Goal: Information Seeking & Learning: Learn about a topic

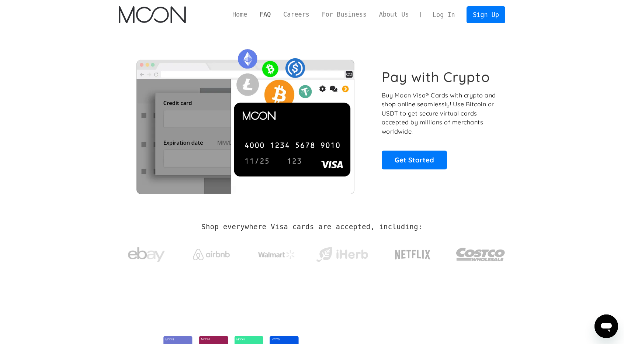
click at [277, 14] on link "FAQ" at bounding box center [265, 14] width 24 height 9
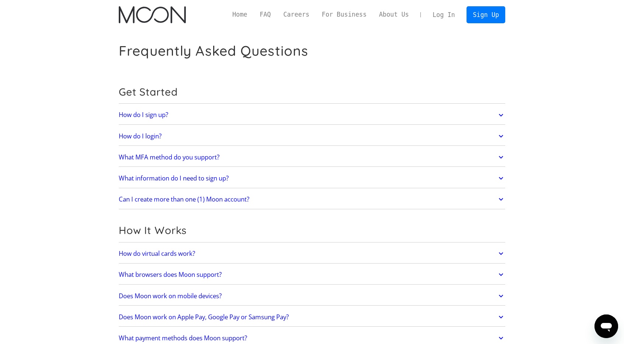
click at [229, 162] on link "What MFA method do you support?" at bounding box center [312, 156] width 387 height 15
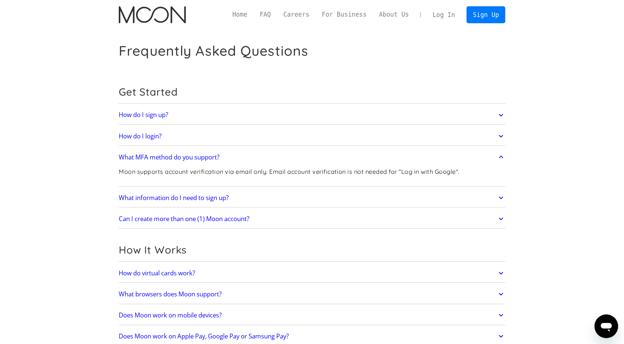
click at [212, 154] on h2 "What MFA method do you support?" at bounding box center [169, 156] width 101 height 7
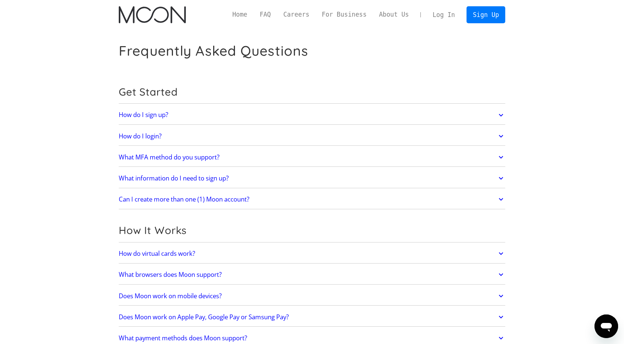
click at [204, 181] on h2 "What information do I need to sign up?" at bounding box center [174, 177] width 110 height 7
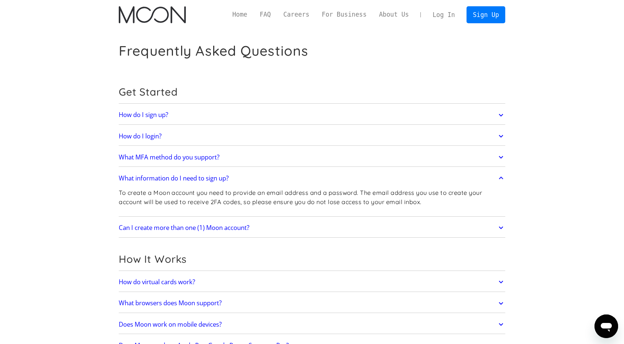
click at [204, 181] on h2 "What information do I need to sign up?" at bounding box center [174, 177] width 110 height 7
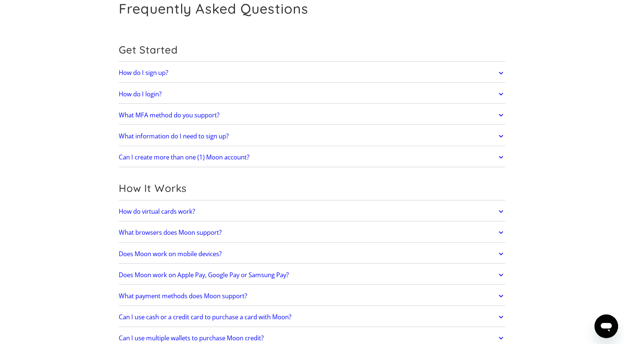
scroll to position [55, 0]
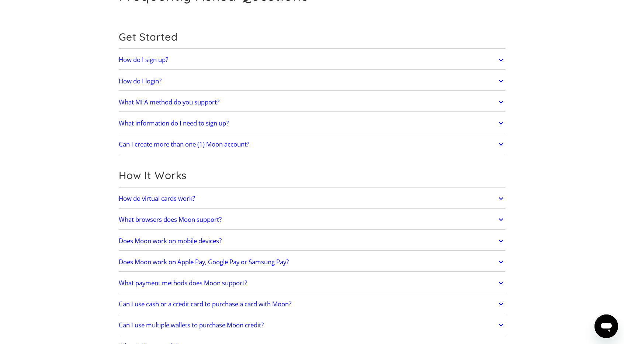
click at [193, 239] on h2 "Does Moon work on mobile devices?" at bounding box center [170, 240] width 103 height 7
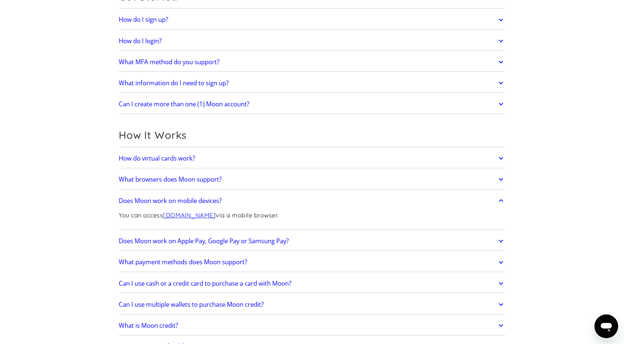
scroll to position [96, 0]
click at [193, 239] on h2 "Does Moon work on Apple Pay, Google Pay or Samsung Pay?" at bounding box center [204, 240] width 170 height 7
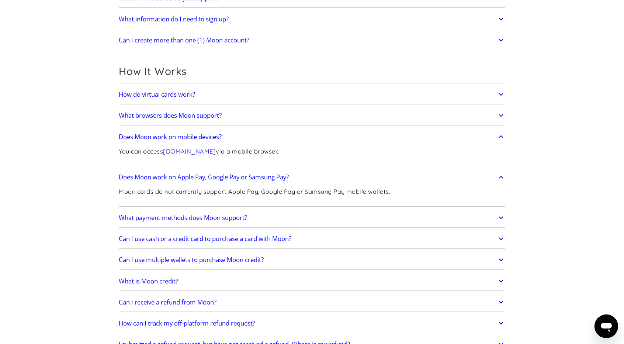
scroll to position [161, 0]
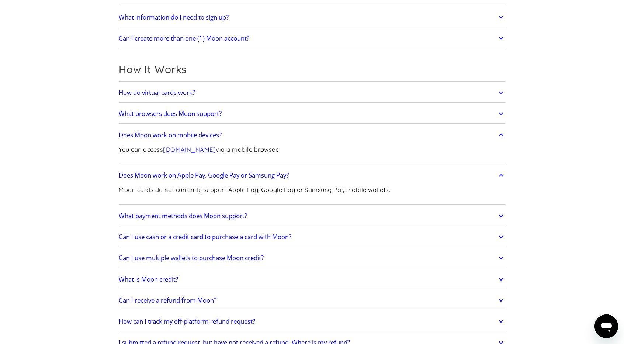
click at [122, 212] on h2 "What payment methods does Moon support?" at bounding box center [183, 215] width 128 height 7
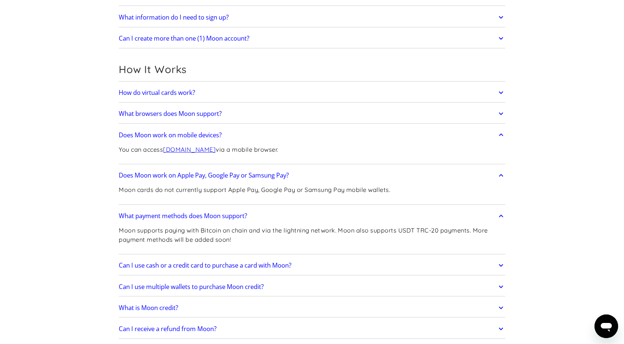
click at [122, 212] on h2 "What payment methods does Moon support?" at bounding box center [183, 215] width 128 height 7
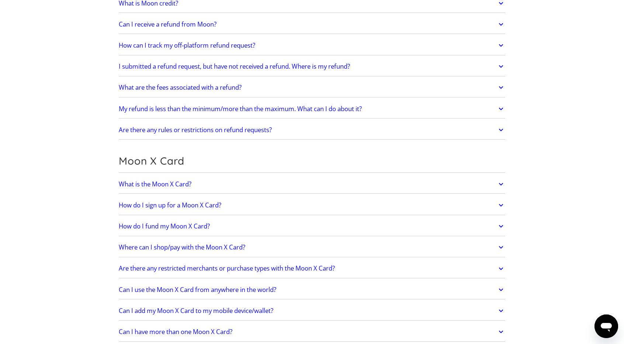
scroll to position [437, 0]
click at [138, 176] on link "What is the Moon X Card?" at bounding box center [312, 183] width 387 height 15
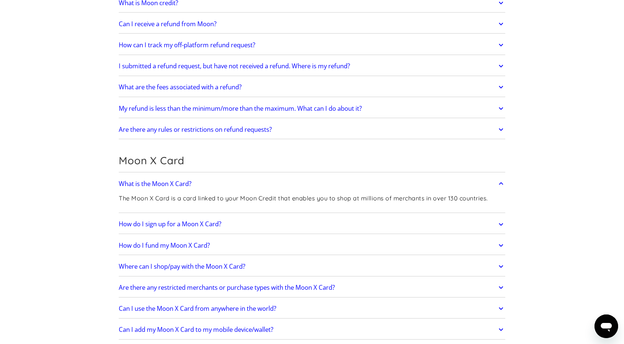
click at [150, 263] on h2 "Where can I shop/pay with the Moon X Card?" at bounding box center [182, 266] width 127 height 7
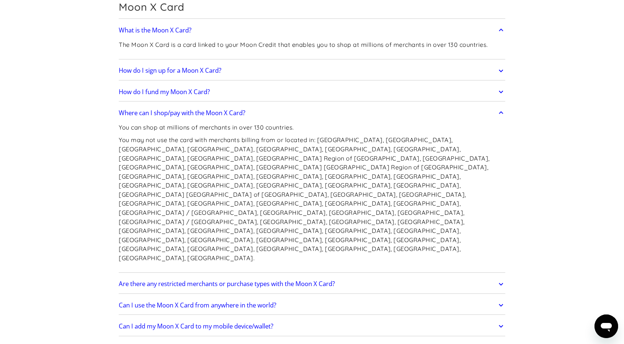
scroll to position [591, 0]
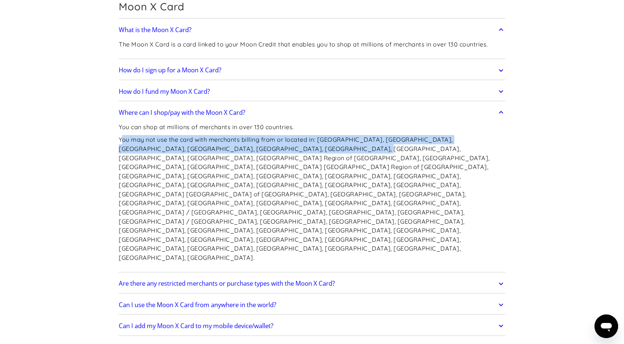
drag, startPoint x: 122, startPoint y: 137, endPoint x: 280, endPoint y: 147, distance: 158.6
click at [280, 147] on p "You may not use the card with merchants billing from or located in: [GEOGRAPHIC…" at bounding box center [312, 198] width 387 height 127
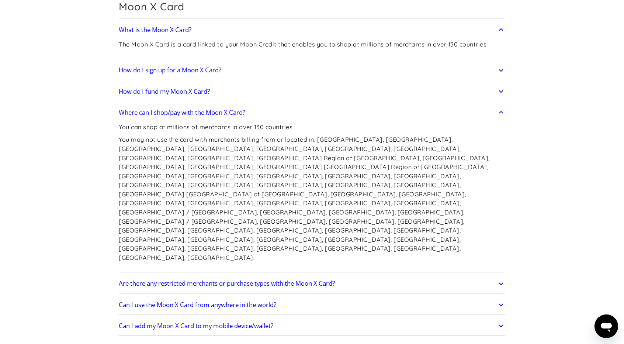
click at [310, 148] on p "You may not use the card with merchants billing from or located in: [GEOGRAPHIC…" at bounding box center [312, 198] width 387 height 127
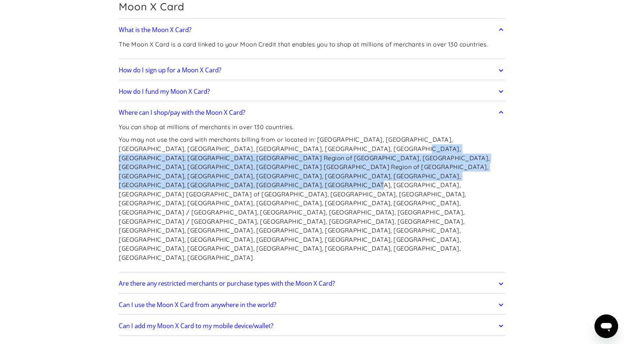
drag, startPoint x: 310, startPoint y: 148, endPoint x: 307, endPoint y: 172, distance: 24.5
click at [307, 172] on p "You may not use the card with merchants billing from or located in: [GEOGRAPHIC…" at bounding box center [312, 198] width 387 height 127
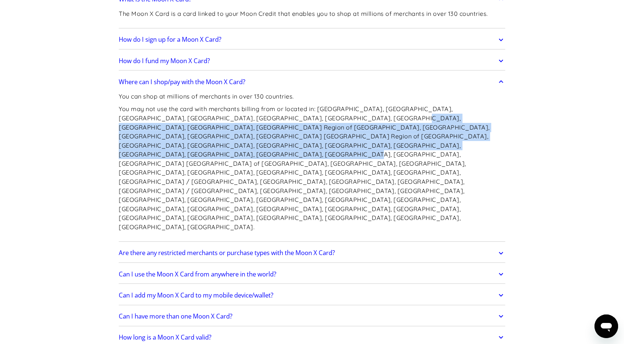
scroll to position [625, 0]
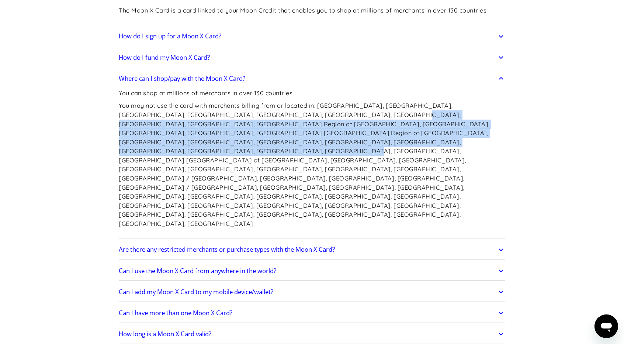
click at [304, 246] on h2 "Are there any restricted merchants or purchase types with the Moon X Card?" at bounding box center [227, 249] width 216 height 7
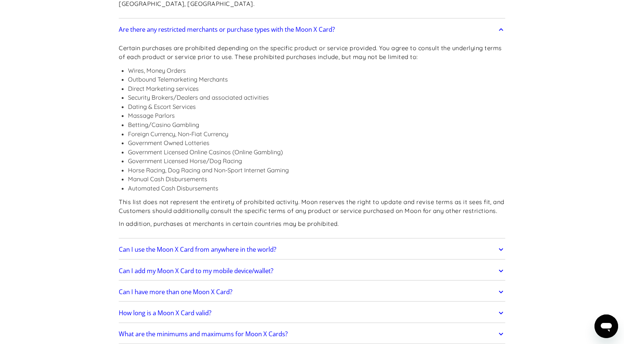
scroll to position [845, 0]
click at [282, 263] on link "Can I add my Moon X Card to my mobile device/wallet?" at bounding box center [312, 270] width 387 height 15
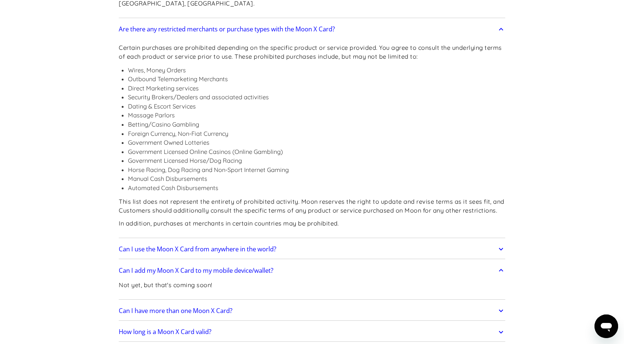
click at [282, 263] on link "Can I add my Moon X Card to my mobile device/wallet?" at bounding box center [312, 270] width 387 height 15
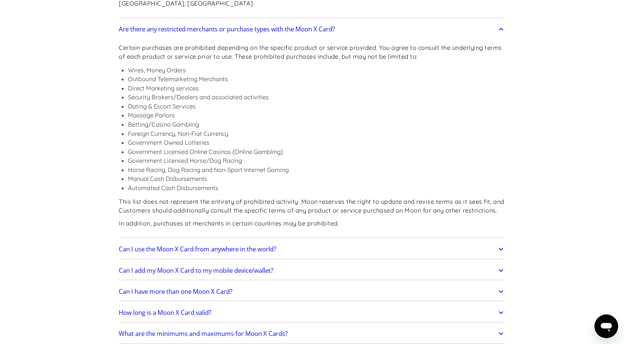
click at [273, 330] on h2 "What are the minimums and maximums for Moon X Cards?" at bounding box center [203, 333] width 169 height 7
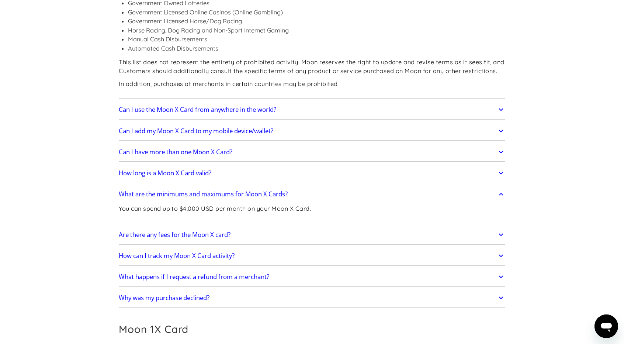
scroll to position [986, 0]
click at [228, 230] on h2 "Are there any fees for the Moon X card?" at bounding box center [175, 233] width 112 height 7
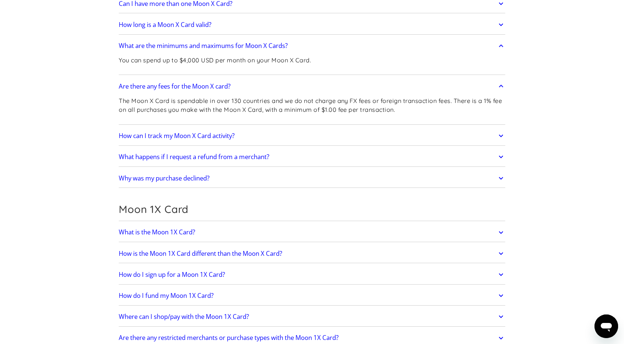
scroll to position [1133, 0]
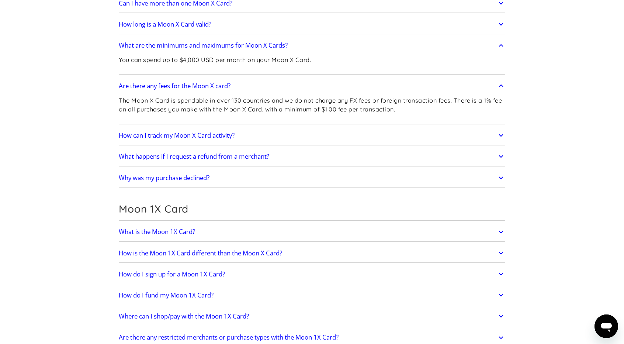
click at [233, 249] on h2 "How is the Moon 1X Card different than the Moon X Card?" at bounding box center [200, 252] width 163 height 7
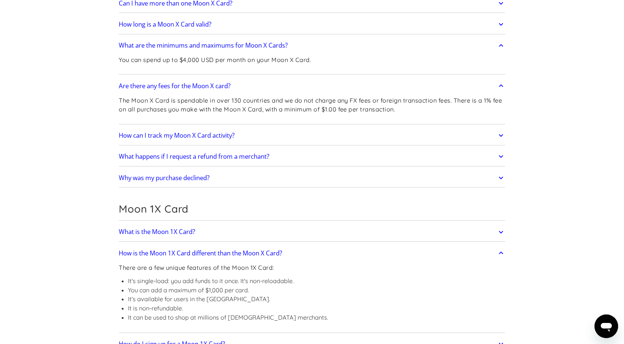
click at [182, 249] on h2 "How is the Moon 1X Card different than the Moon X Card?" at bounding box center [200, 252] width 163 height 7
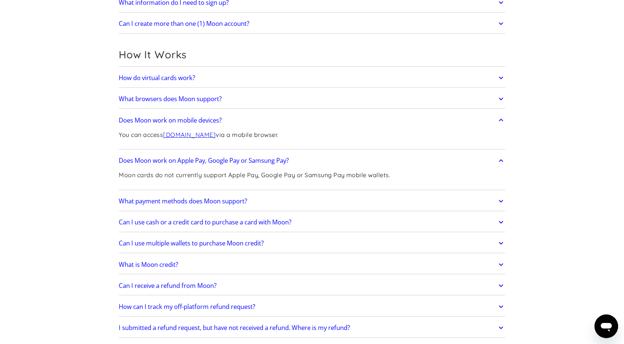
scroll to position [0, 0]
